Goal: Task Accomplishment & Management: Manage account settings

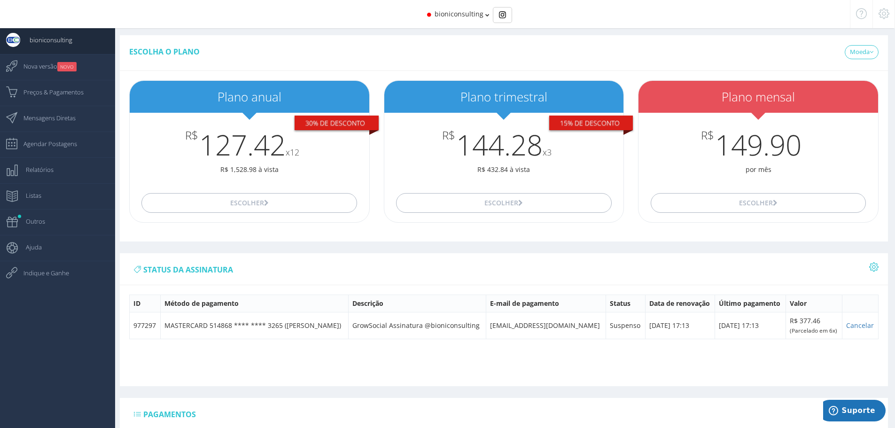
click at [411, 39] on div "Escolha o plano [GEOGRAPHIC_DATA] USD" at bounding box center [504, 53] width 768 height 36
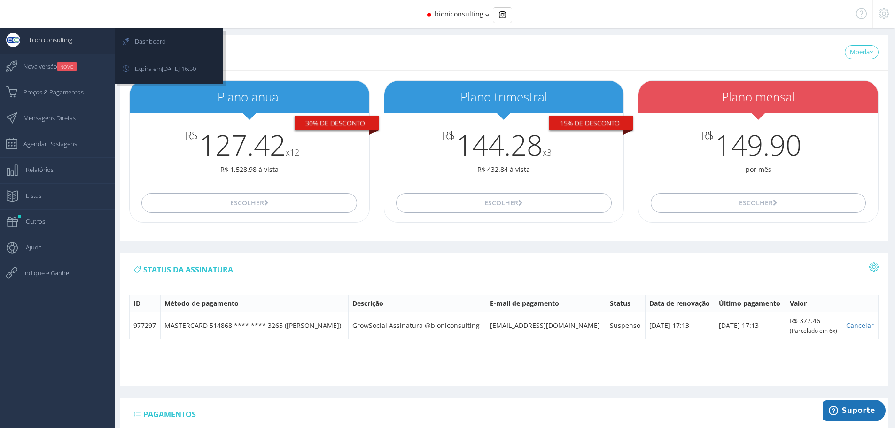
click at [29, 38] on span "bioniconsulting" at bounding box center [46, 39] width 52 height 23
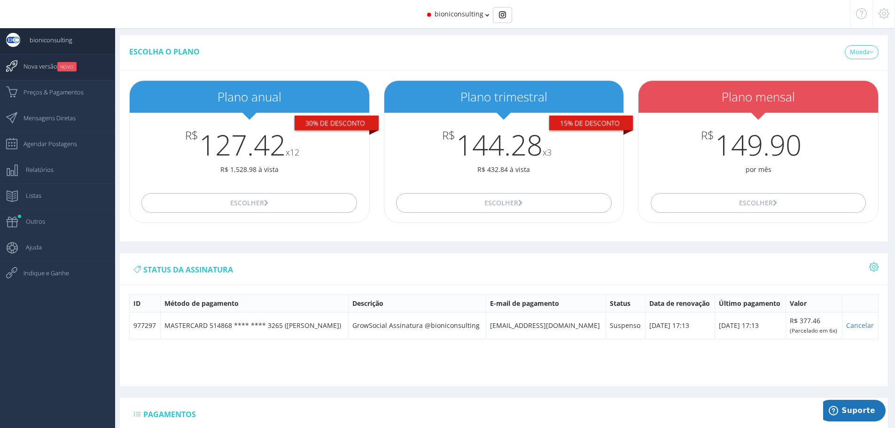
click at [32, 65] on span "Nova versão NOVO" at bounding box center [45, 66] width 63 height 23
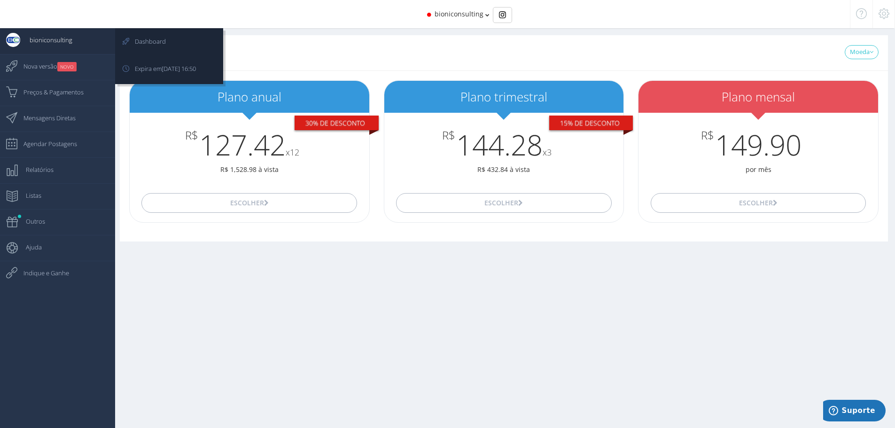
click at [61, 41] on span "bioniconsulting" at bounding box center [46, 39] width 52 height 23
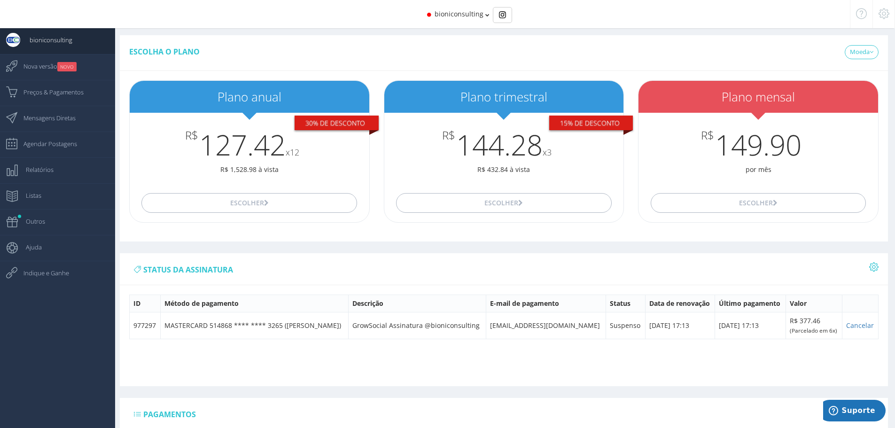
click at [487, 14] on icon at bounding box center [487, 15] width 4 height 7
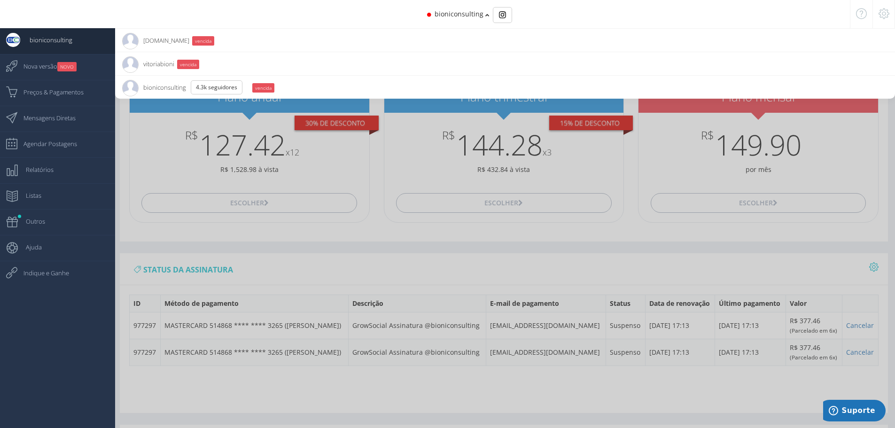
click at [881, 13] on icon at bounding box center [884, 13] width 11 height 7
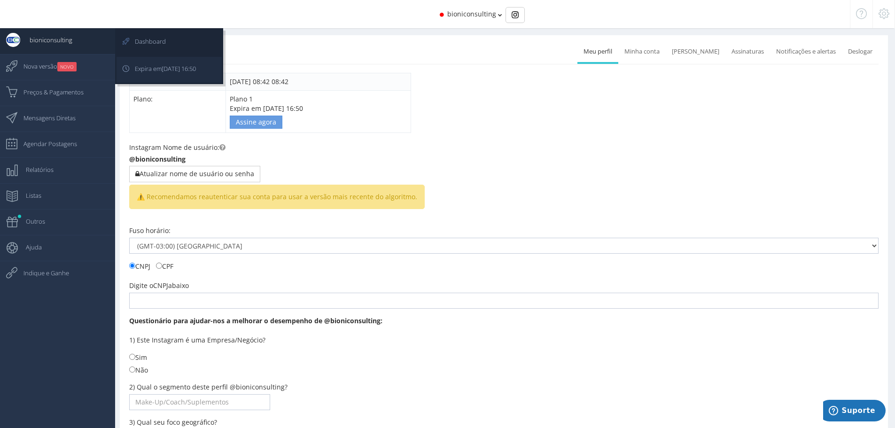
click at [186, 67] on span "[DATE] 16:50" at bounding box center [179, 68] width 34 height 8
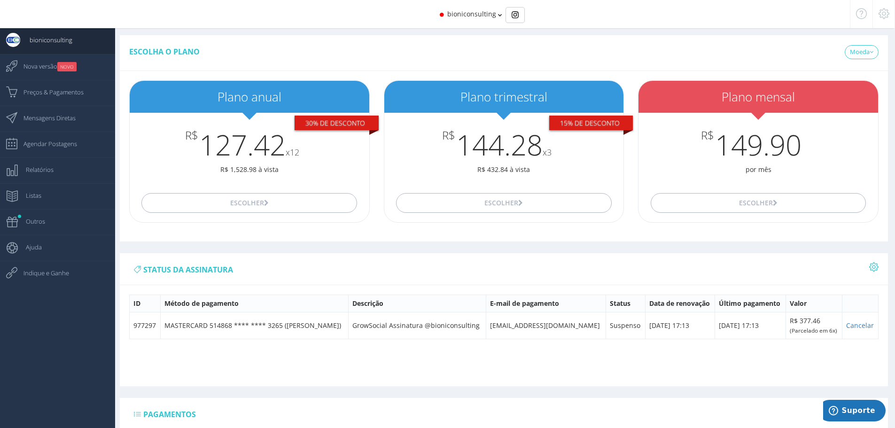
click at [886, 13] on icon at bounding box center [884, 13] width 11 height 7
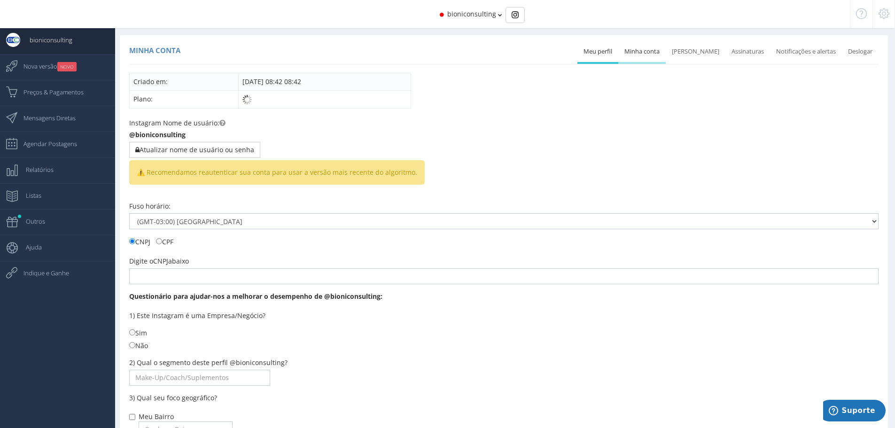
click at [654, 54] on link "Minha conta" at bounding box center [641, 51] width 47 height 21
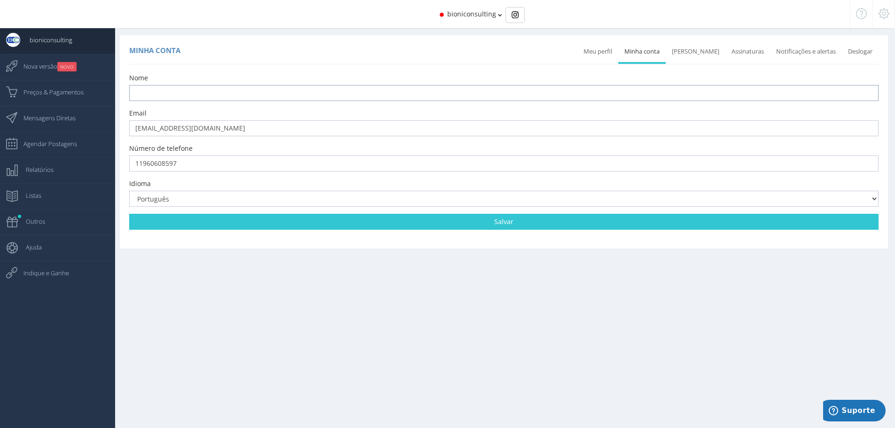
click at [182, 100] on input "text" at bounding box center [504, 93] width 750 height 16
type input "Mauricio Aparecido Bioni"
click at [739, 54] on link "Assinaturas" at bounding box center [748, 51] width 45 height 21
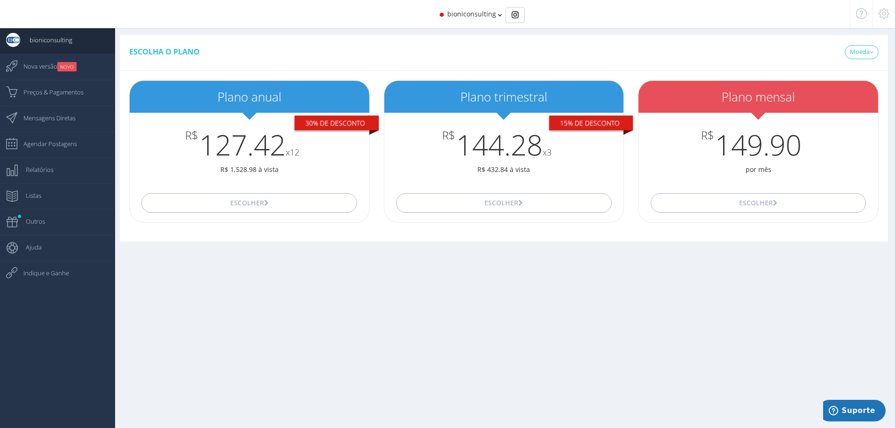
click at [885, 16] on icon at bounding box center [884, 13] width 11 height 7
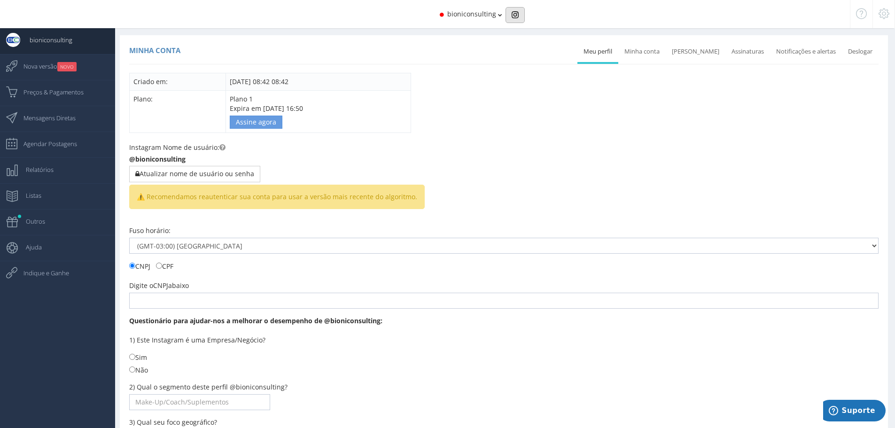
click at [509, 15] on button "Basic example" at bounding box center [515, 15] width 19 height 16
click at [34, 70] on span "Nova versão NOVO" at bounding box center [45, 66] width 63 height 23
click at [500, 15] on icon at bounding box center [500, 15] width 4 height 7
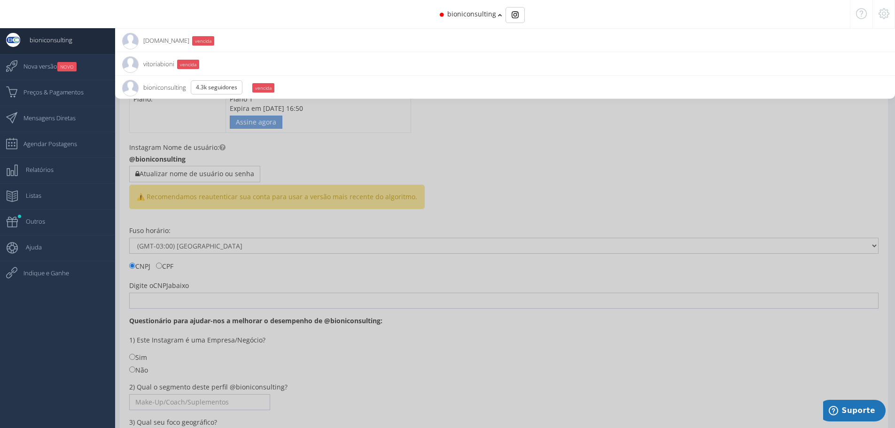
click at [865, 16] on icon at bounding box center [861, 13] width 11 height 7
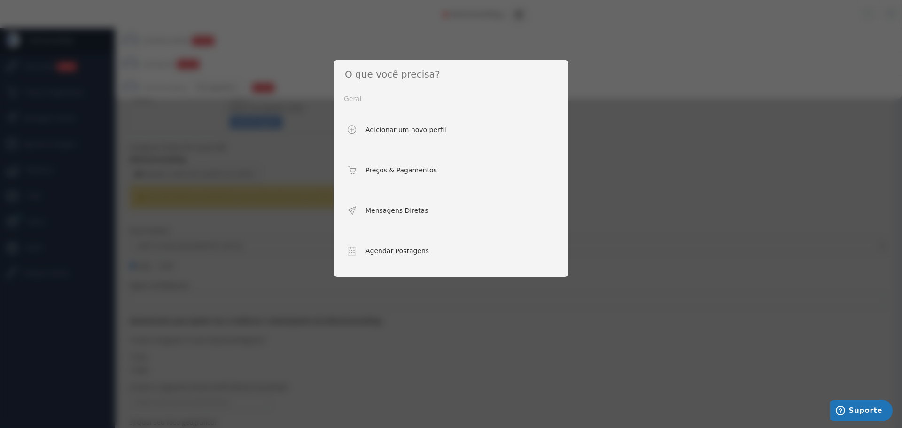
scroll to position [141, 0]
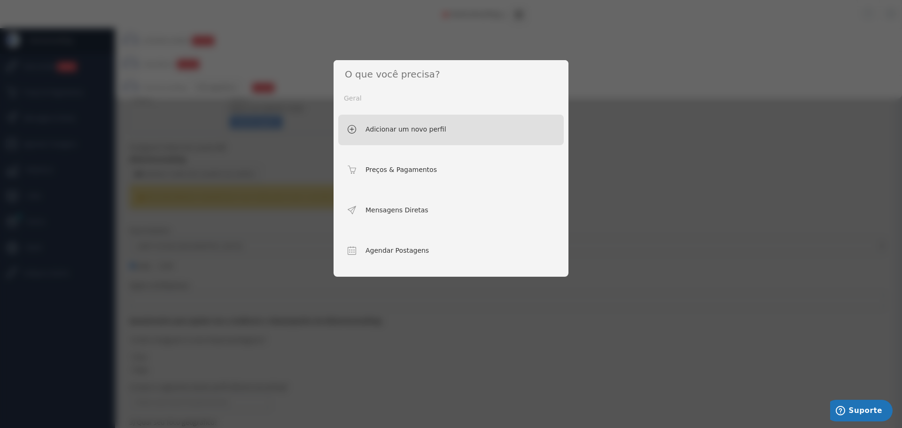
click at [352, 130] on icon at bounding box center [352, 128] width 8 height 7
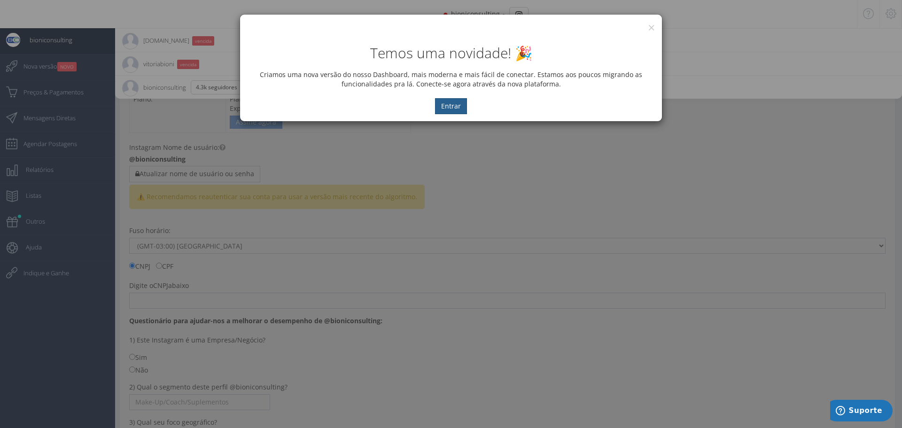
click at [454, 106] on button "Entrar" at bounding box center [451, 106] width 32 height 16
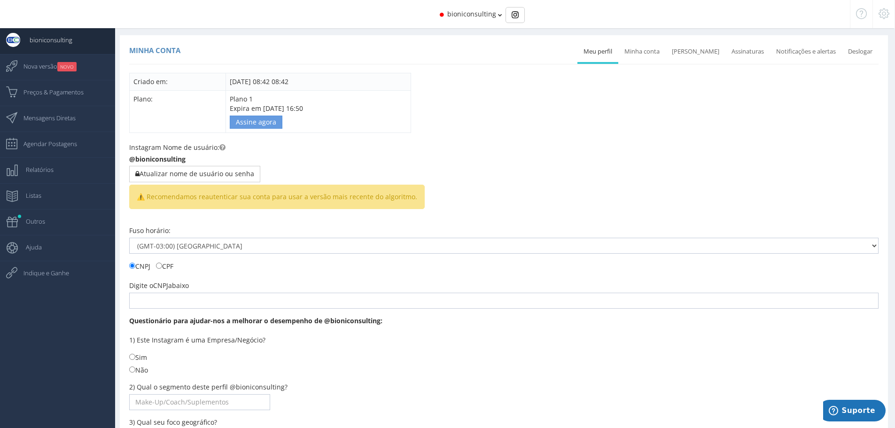
click at [498, 16] on icon at bounding box center [500, 15] width 4 height 7
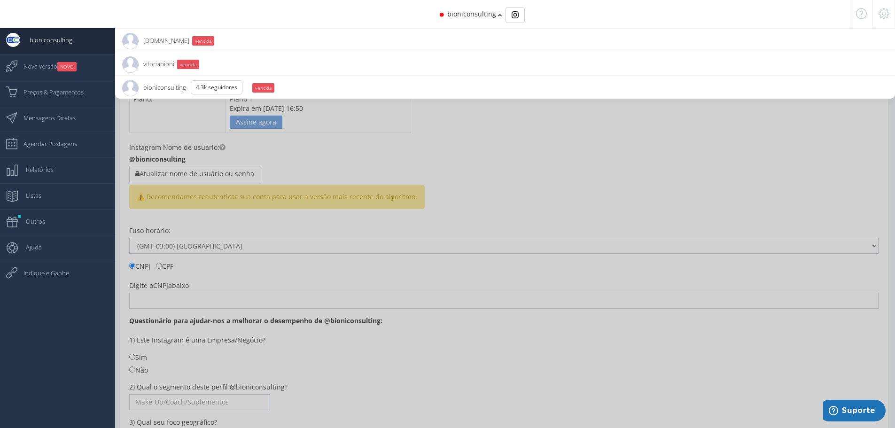
scroll to position [0, 0]
click at [884, 17] on icon at bounding box center [884, 13] width 11 height 7
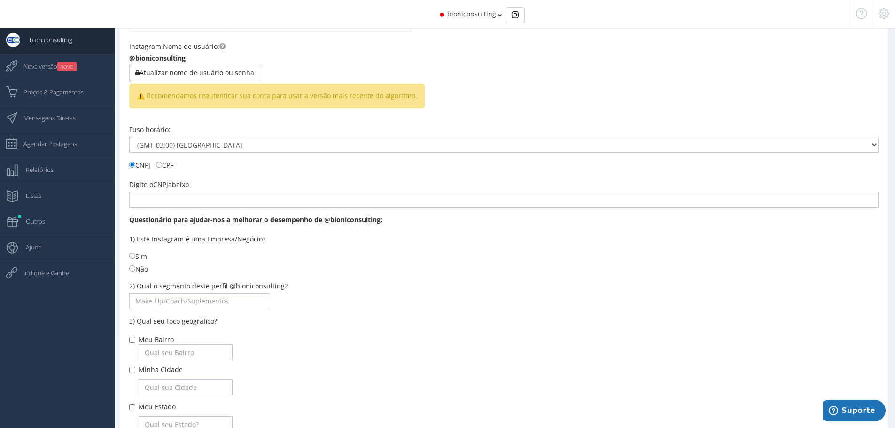
scroll to position [0, 0]
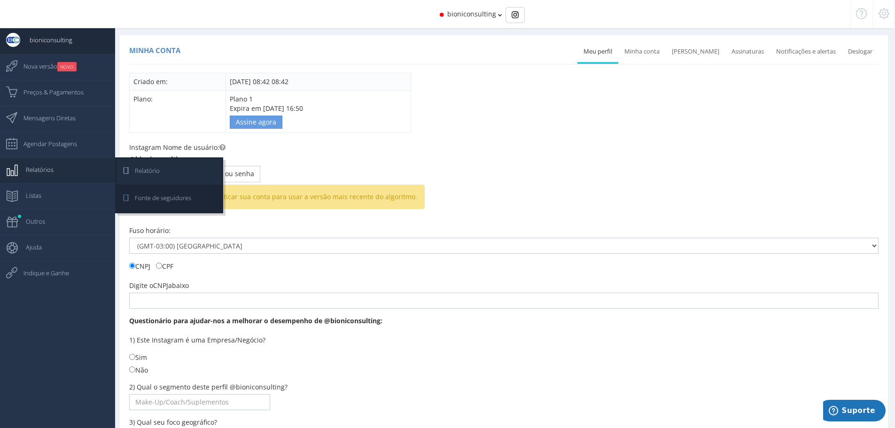
click at [150, 169] on span "Relatório" at bounding box center [142, 170] width 34 height 23
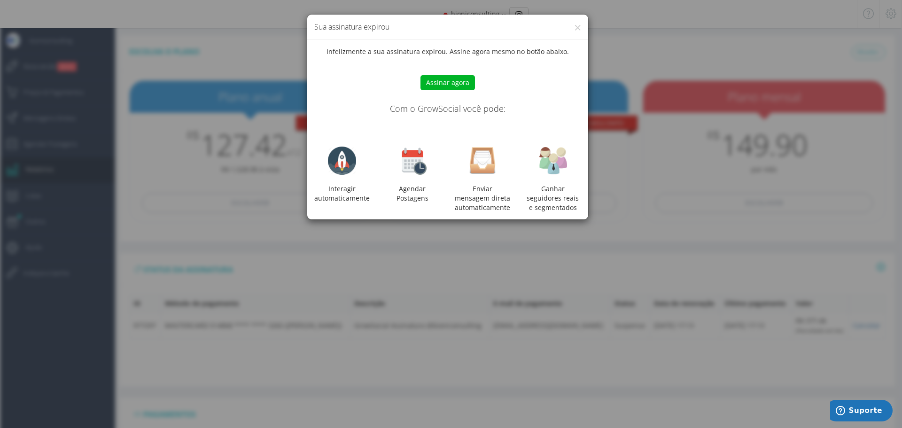
click at [550, 183] on div "Interagir automaticamente Agendar Postagens Enviar mensagem direta automaticame…" at bounding box center [447, 180] width 281 height 66
click at [557, 189] on div "Ganhar seguidores reais e segmentados" at bounding box center [553, 198] width 70 height 28
click at [581, 25] on div "× Sua assinatura expirou" at bounding box center [447, 27] width 281 height 25
click at [580, 26] on button "×" at bounding box center [577, 27] width 7 height 13
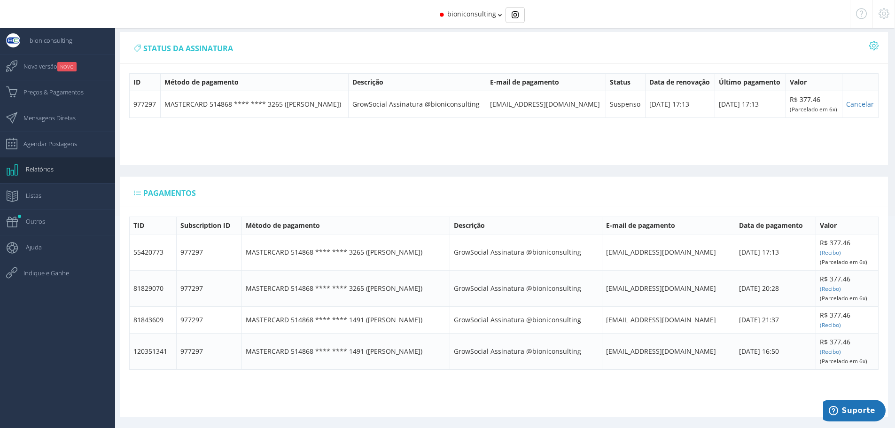
scroll to position [222, 0]
click at [55, 274] on span "Indique e Ganhe" at bounding box center [41, 272] width 55 height 23
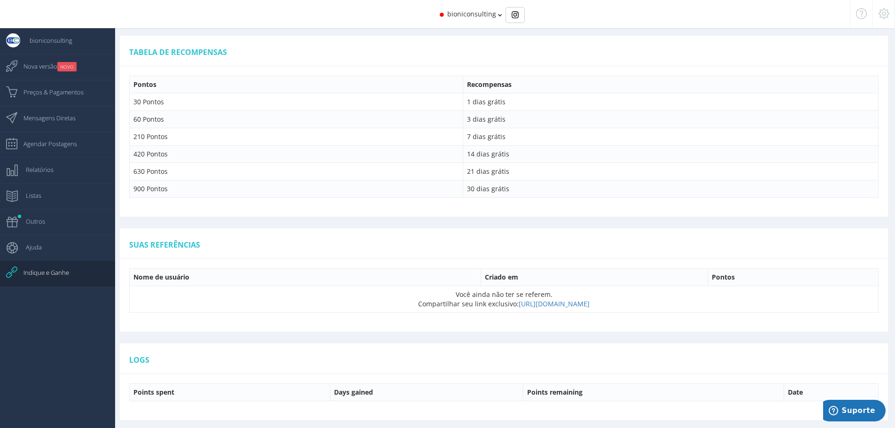
scroll to position [519, 0]
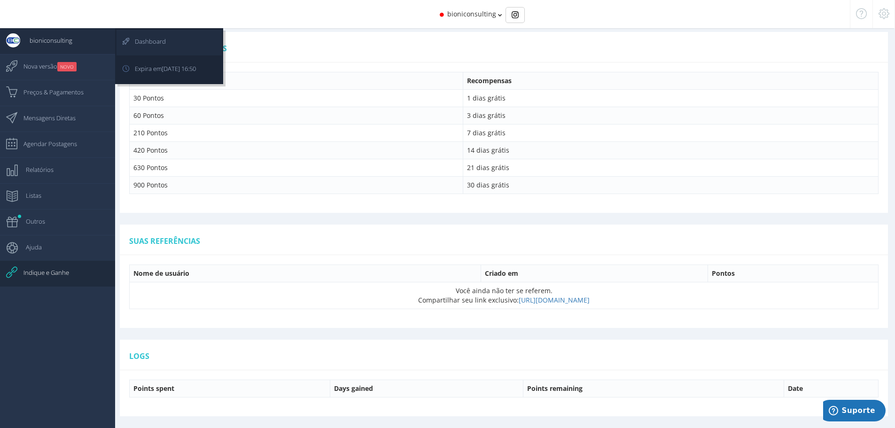
click at [139, 44] on span "Dashboard" at bounding box center [145, 41] width 40 height 23
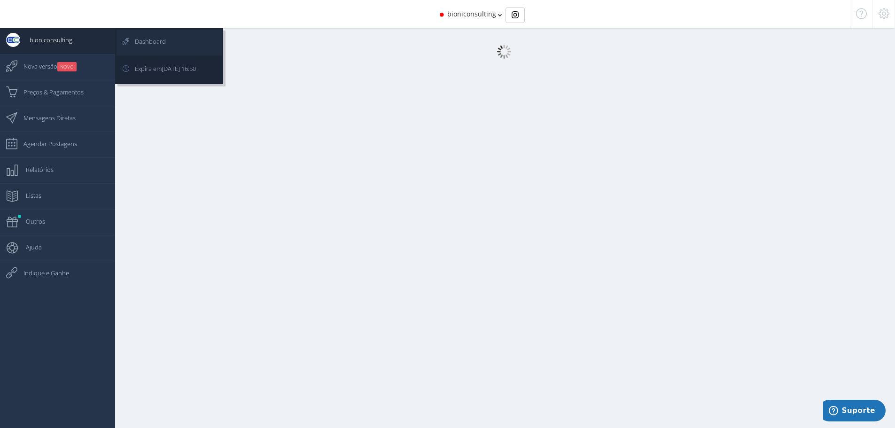
scroll to position [9, 0]
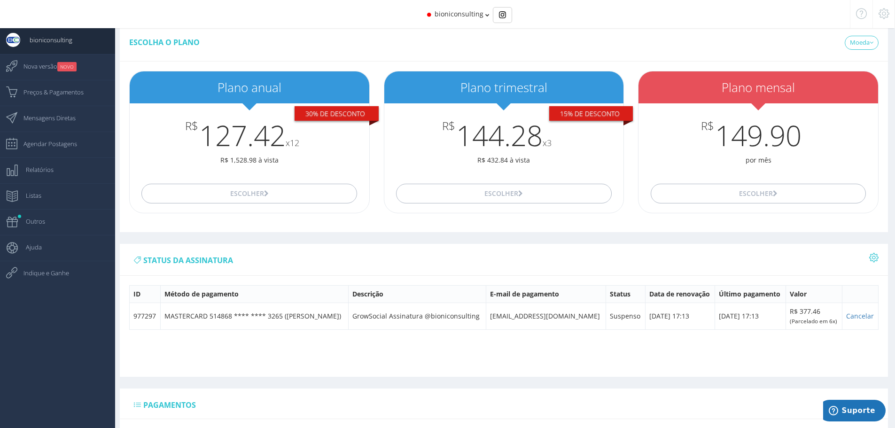
click at [486, 15] on icon at bounding box center [487, 15] width 4 height 7
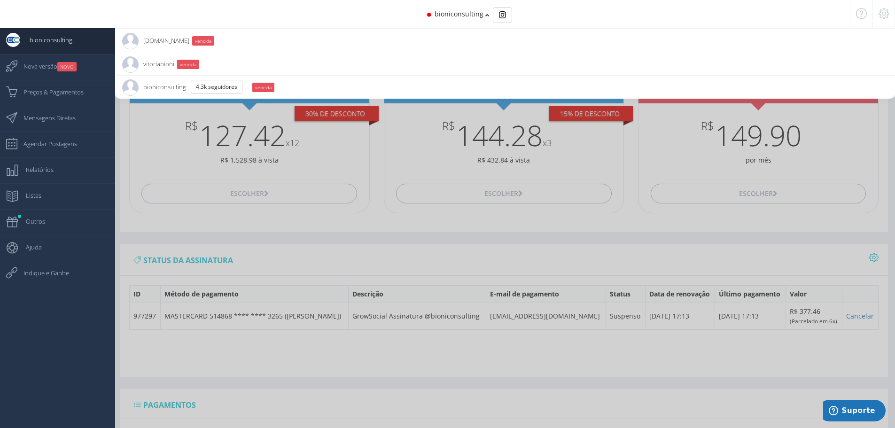
click at [130, 42] on img at bounding box center [130, 41] width 16 height 16
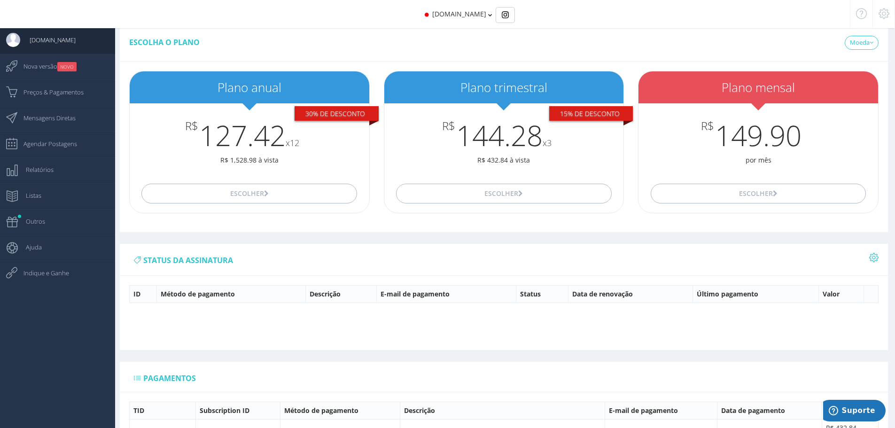
click at [493, 16] on icon at bounding box center [490, 15] width 4 height 7
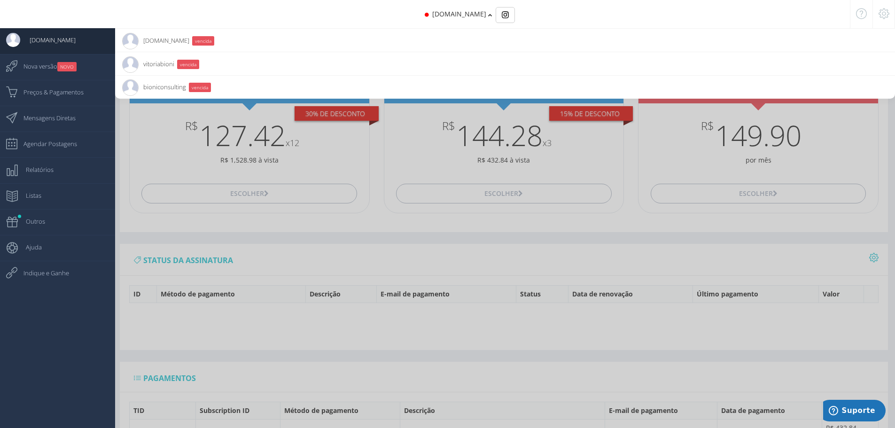
click at [884, 14] on icon at bounding box center [884, 13] width 11 height 7
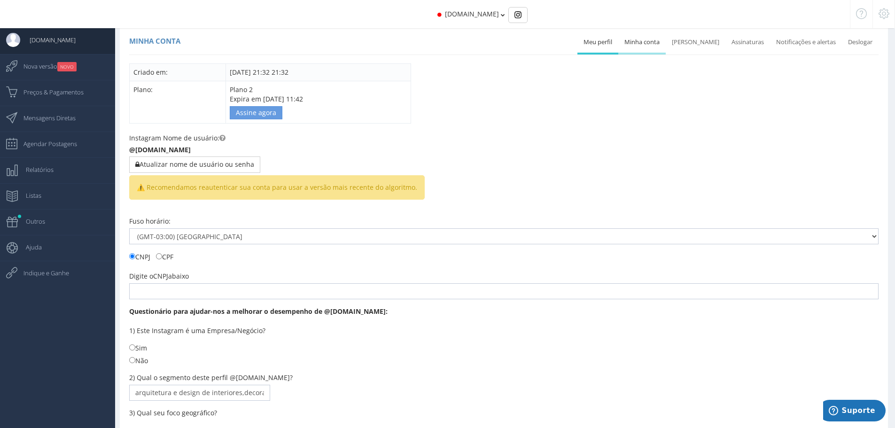
click at [657, 42] on link "Minha conta" at bounding box center [641, 42] width 47 height 21
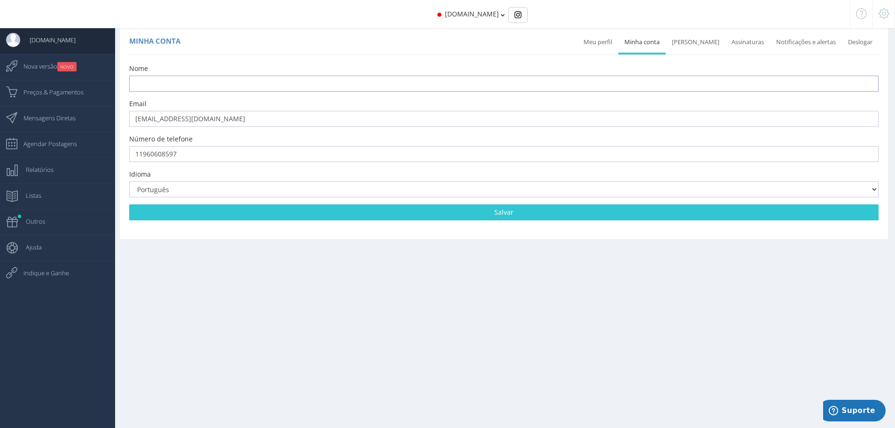
click at [173, 82] on input "text" at bounding box center [504, 84] width 750 height 16
type input "Mauricio Aparecido Bioni"
click at [877, 190] on select "Português English Español Russian Français" at bounding box center [504, 189] width 750 height 16
click at [449, 316] on div "Minha conta Meu perfil Deslogar" at bounding box center [499, 210] width 792 height 438
click at [705, 43] on link "Mudar senha" at bounding box center [696, 42] width 60 height 21
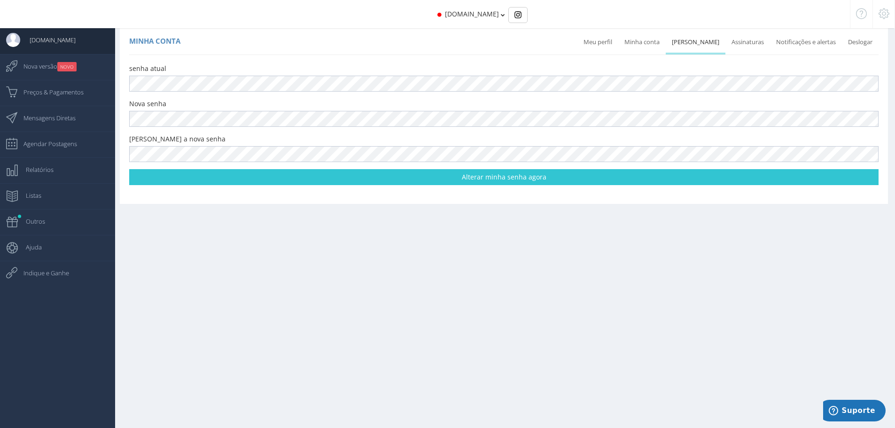
click at [705, 43] on link "Mudar senha" at bounding box center [696, 42] width 60 height 21
click at [765, 41] on link "Assinaturas" at bounding box center [748, 42] width 45 height 21
click at [758, 42] on link "Assinaturas" at bounding box center [748, 42] width 45 height 21
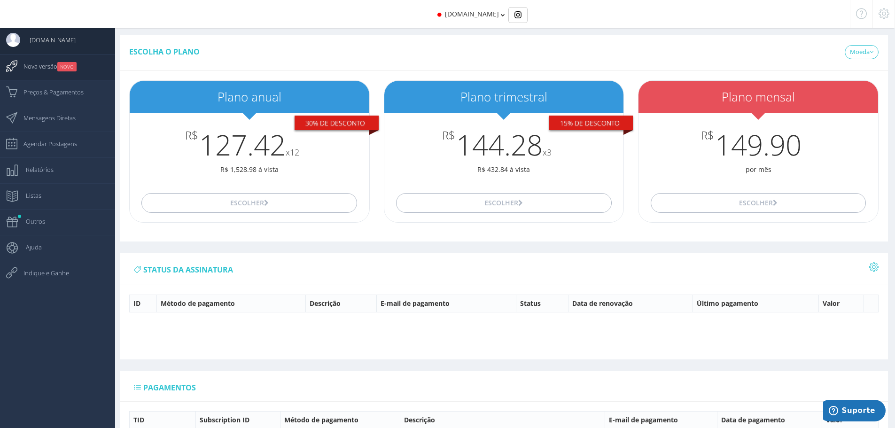
click at [50, 62] on span "Nova versão NOVO" at bounding box center [45, 66] width 63 height 23
click at [40, 66] on span "Nova versão NOVO" at bounding box center [45, 66] width 63 height 23
click at [51, 69] on span "Nova versão NOVO" at bounding box center [45, 66] width 63 height 23
